Goal: Task Accomplishment & Management: Manage account settings

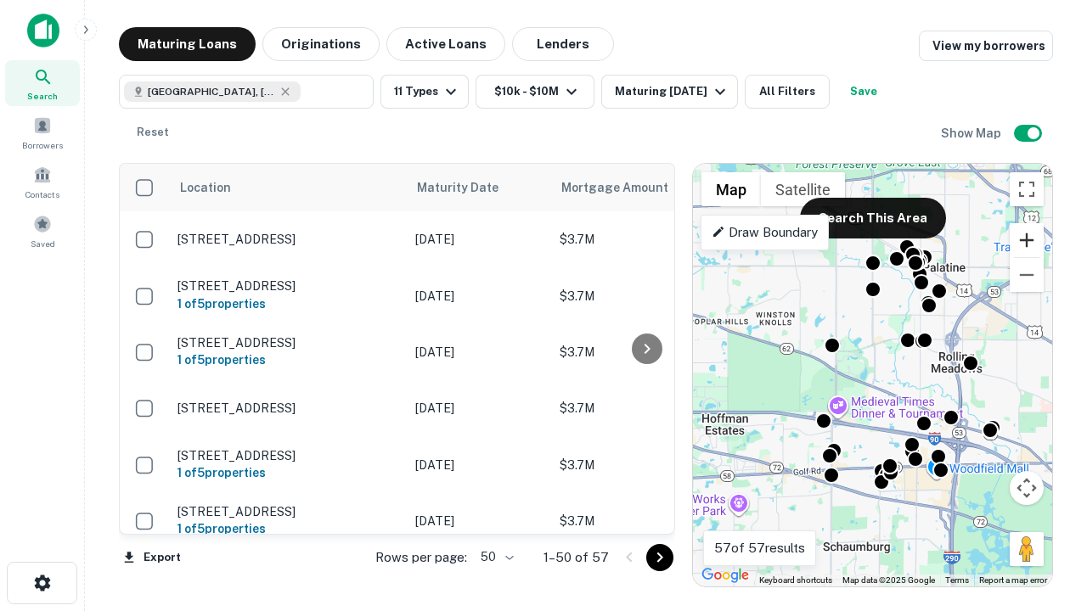
click at [1026, 240] on button "Zoom in" at bounding box center [1026, 240] width 34 height 34
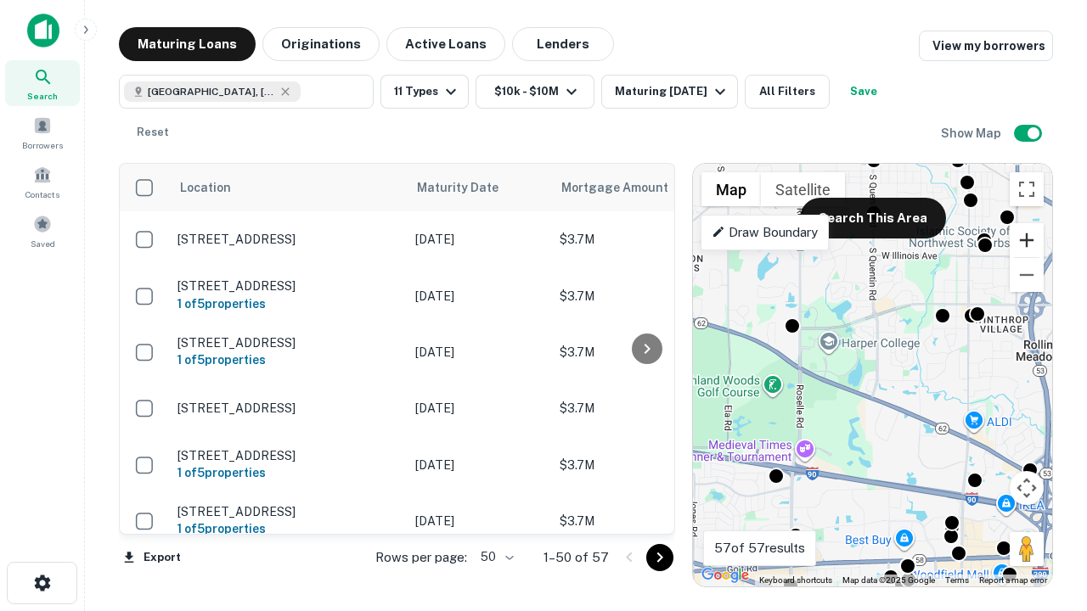
click at [1026, 240] on button "Zoom in" at bounding box center [1026, 240] width 34 height 34
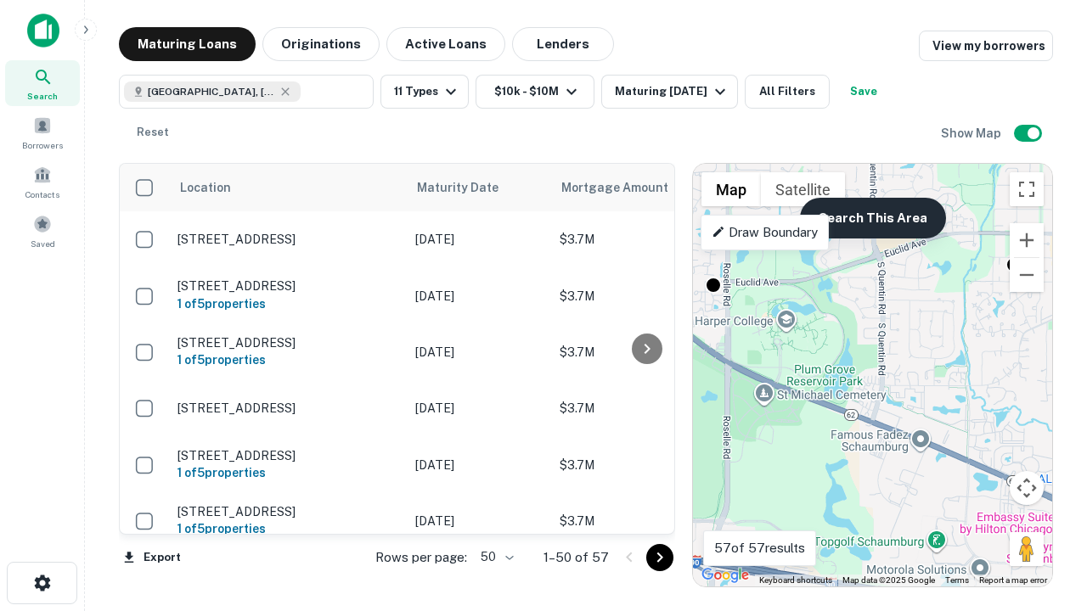
click at [872, 218] on button "Search This Area" at bounding box center [873, 218] width 146 height 41
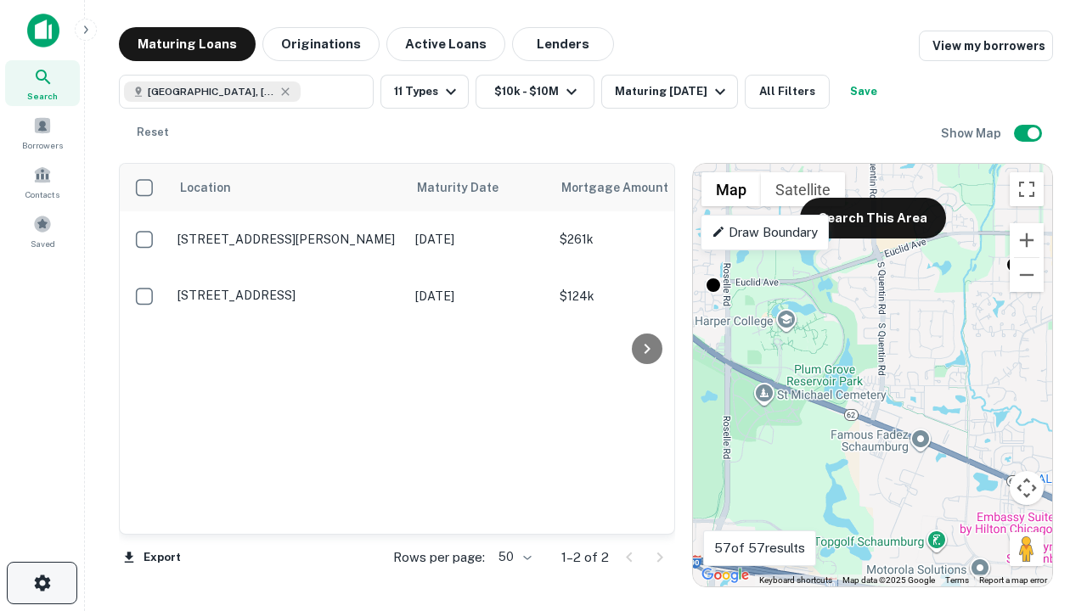
click at [42, 583] on icon "button" at bounding box center [42, 583] width 20 height 20
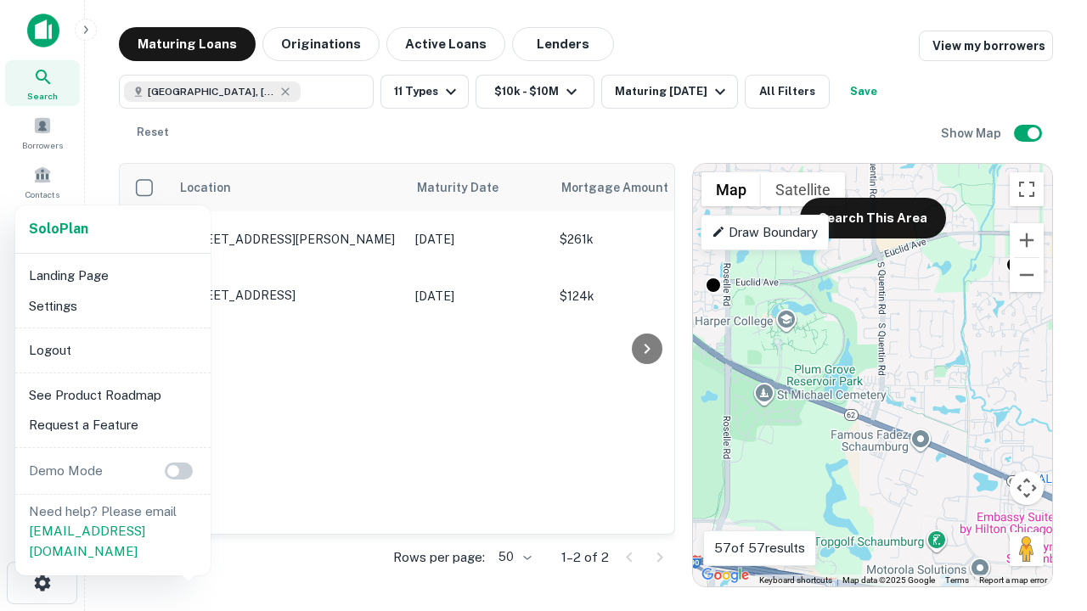
click at [112, 350] on li "Logout" at bounding box center [113, 350] width 182 height 31
